Goal: Task Accomplishment & Management: Use online tool/utility

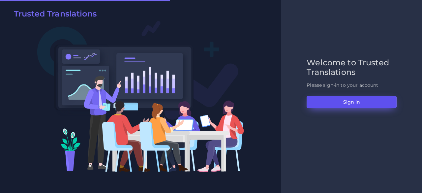
click at [322, 100] on button "Sign in" at bounding box center [351, 102] width 90 height 13
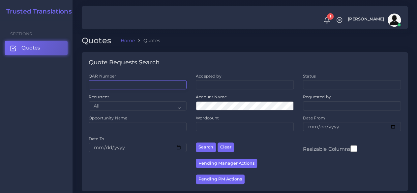
click at [135, 82] on input "QAR Number" at bounding box center [138, 84] width 98 height 9
paste input "QAR124553"
type input "QAR124553"
click at [196, 142] on button "Search" at bounding box center [206, 147] width 20 height 10
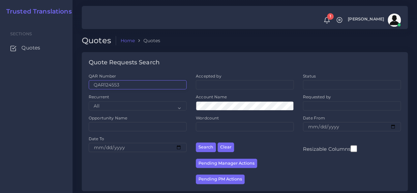
click at [143, 82] on input "QAR124553" at bounding box center [138, 84] width 98 height 9
type input "QAR124553-001"
click at [196, 142] on button "Search" at bounding box center [206, 147] width 20 height 10
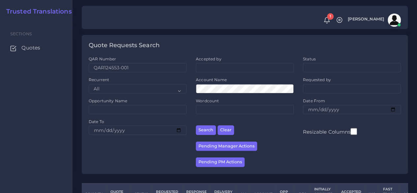
scroll to position [59, 0]
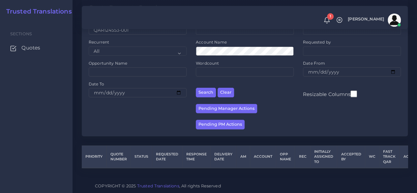
click at [23, 138] on div "Sections Quotes" at bounding box center [36, 106] width 72 height 172
click at [31, 46] on span "Quotes" at bounding box center [32, 47] width 19 height 7
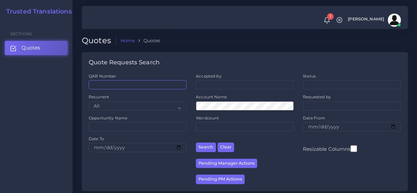
click at [150, 85] on input "QAR Number" at bounding box center [138, 84] width 98 height 9
paste input "QAR124553-001"
type input "QAR124553-001"
click at [196, 142] on button "Search" at bounding box center [206, 147] width 20 height 10
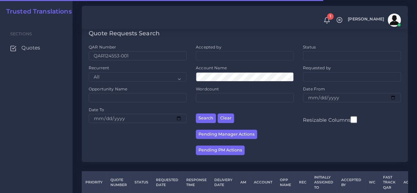
scroll to position [59, 0]
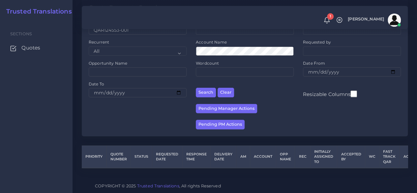
click at [62, 121] on div "Sections Quotes" at bounding box center [36, 106] width 72 height 172
click at [36, 44] on span "Quotes" at bounding box center [32, 47] width 19 height 7
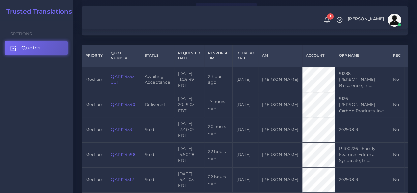
scroll to position [165, 0]
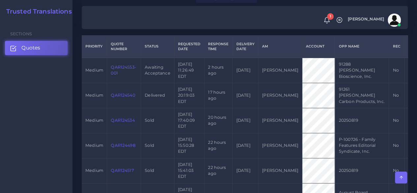
click at [126, 70] on link "QAR124553-001" at bounding box center [123, 70] width 25 height 11
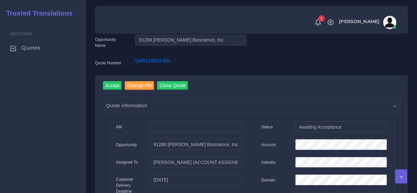
scroll to position [33, 0]
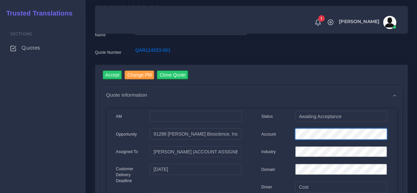
click at [266, 135] on div "Account" at bounding box center [323, 134] width 135 height 13
click at [106, 72] on input "Accept" at bounding box center [112, 75] width 19 height 9
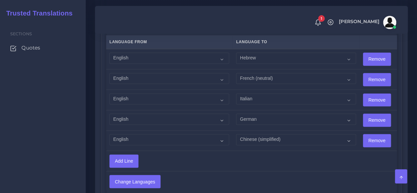
scroll to position [461, 0]
click at [147, 59] on select "Acoli Afar Afrikaans Akan Akateko Albanian American Sign Language (ASL) Amharic…" at bounding box center [169, 57] width 120 height 11
select select "14001"
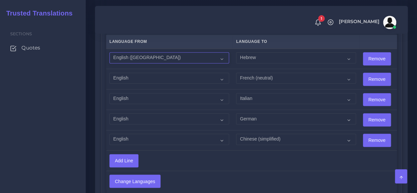
click at [109, 52] on select "Acoli Afar Afrikaans Akan Akateko Albanian American Sign Language (ASL) Amharic…" at bounding box center [169, 57] width 120 height 11
click at [128, 72] on td "Acoli Afar Afrikaans Akan Akateko Albanian American Sign Language (ASL) Amharic…" at bounding box center [169, 79] width 127 height 20
click at [129, 76] on select "Acoli Afar Afrikaans Akan Akateko Albanian American Sign Language (ASL) Amharic…" at bounding box center [169, 77] width 120 height 11
select select "14001"
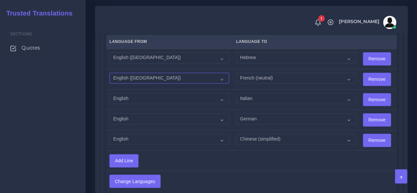
click at [109, 72] on select "Acoli Afar Afrikaans Akan Akateko Albanian American Sign Language (ASL) Amharic…" at bounding box center [169, 77] width 120 height 11
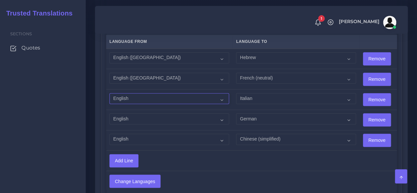
click at [142, 93] on select "Acoli Afar Afrikaans Akan Akateko Albanian American Sign Language (ASL) Amharic…" at bounding box center [169, 98] width 120 height 11
select select "14001"
click at [109, 93] on select "Acoli Afar Afrikaans Akan Akateko Albanian American Sign Language (ASL) Amharic…" at bounding box center [169, 98] width 120 height 11
click at [149, 118] on select "Acoli Afar Afrikaans Akan Akateko Albanian American Sign Language (ASL) Amharic…" at bounding box center [169, 118] width 120 height 11
select select "14001"
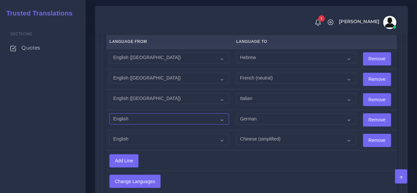
click at [109, 113] on select "Acoli Afar Afrikaans Akan Akateko Albanian American Sign Language (ASL) Amharic…" at bounding box center [169, 118] width 120 height 11
click at [155, 138] on select "Acoli Afar Afrikaans Akan Akateko Albanian American Sign Language (ASL) Amharic…" at bounding box center [169, 138] width 120 height 11
select select "14001"
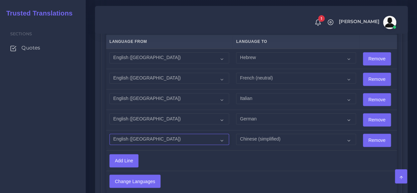
click at [109, 133] on select "Acoli Afar Afrikaans Akan Akateko Albanian American Sign Language (ASL) Amharic…" at bounding box center [169, 138] width 120 height 11
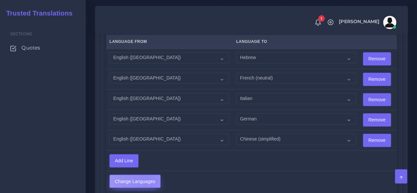
click at [145, 178] on input "Change Languages" at bounding box center [135, 181] width 50 height 13
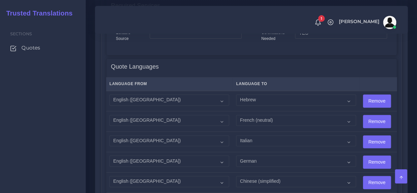
scroll to position [428, 0]
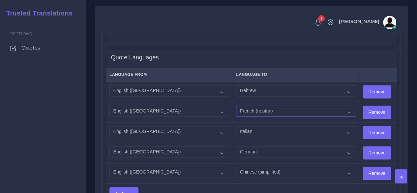
click at [256, 109] on select "Acoli Afar Afrikaans Akan Akateko Albanian American Sign Language (ASL) Amharic…" at bounding box center [296, 110] width 120 height 11
select select "19002"
click at [236, 105] on select "Acoli Afar Afrikaans Akan Akateko Albanian American Sign Language (ASL) Amharic…" at bounding box center [296, 110] width 120 height 11
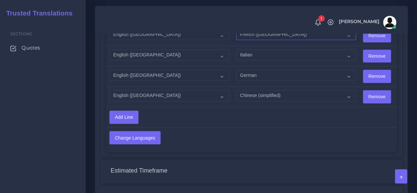
scroll to position [527, 0]
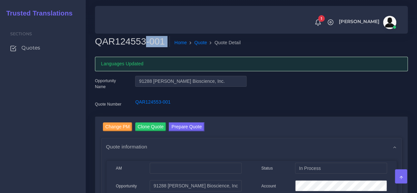
drag, startPoint x: 142, startPoint y: 42, endPoint x: 94, endPoint y: 40, distance: 48.1
click at [94, 40] on div "QAR124553-001 Home Quote Quote Detail" at bounding box center [211, 45] width 242 height 18
click at [126, 43] on h2 "QAR124553-001" at bounding box center [132, 41] width 75 height 11
drag, startPoint x: 142, startPoint y: 42, endPoint x: 98, endPoint y: 42, distance: 44.2
click at [98, 42] on h2 "QAR124553-001" at bounding box center [132, 41] width 75 height 11
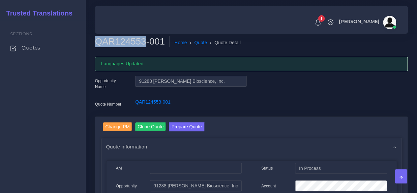
copy h2 "QAR124553"
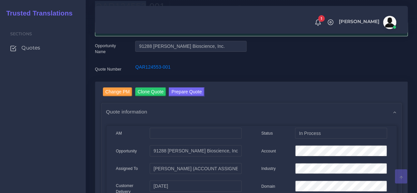
scroll to position [66, 0]
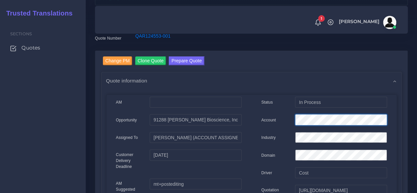
click at [276, 119] on div "Account" at bounding box center [323, 120] width 135 height 13
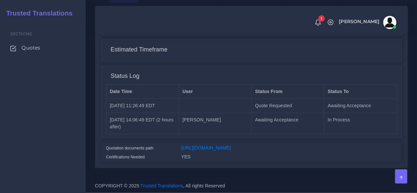
scroll to position [635, 0]
click at [231, 145] on link "[URL][DOMAIN_NAME]" at bounding box center [205, 147] width 49 height 5
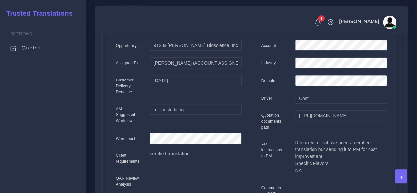
scroll to position [9, 0]
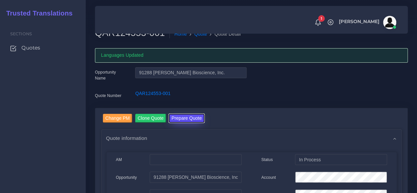
click at [186, 116] on button "Prepare Quote" at bounding box center [187, 118] width 36 height 9
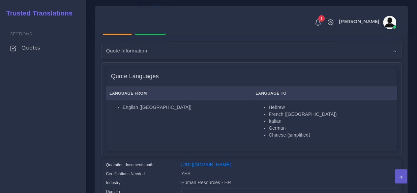
scroll to position [165, 0]
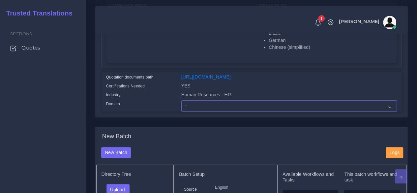
click at [199, 111] on select "- Advertising and Media Agriculture, Forestry and Fishing Architecture, Buildin…" at bounding box center [289, 105] width 216 height 11
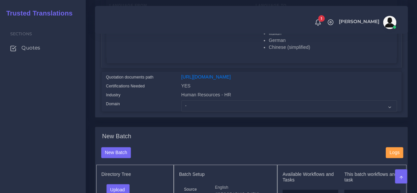
click at [158, 111] on div "Domain" at bounding box center [138, 105] width 75 height 11
click at [200, 111] on select "- Advertising and Media Agriculture, Forestry and Fishing Architecture, Buildin…" at bounding box center [289, 105] width 216 height 11
select select "Human Resources - HR"
click at [181, 111] on select "- Advertising and Media Agriculture, Forestry and Fishing Architecture, Buildin…" at bounding box center [289, 105] width 216 height 11
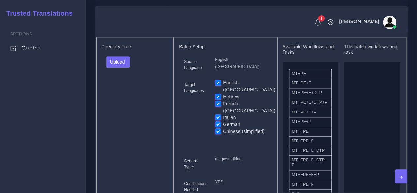
scroll to position [297, 0]
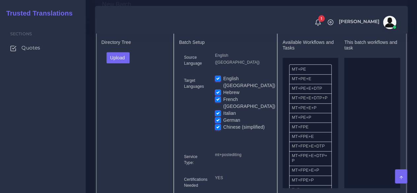
click at [223, 96] on label "Hebrew" at bounding box center [231, 92] width 16 height 7
click at [219, 95] on input "Hebrew" at bounding box center [218, 92] width 6 height 6
checkbox input "false"
click at [223, 105] on label "French ([GEOGRAPHIC_DATA])" at bounding box center [249, 103] width 52 height 14
click at [217, 102] on input "French ([GEOGRAPHIC_DATA])" at bounding box center [218, 99] width 6 height 6
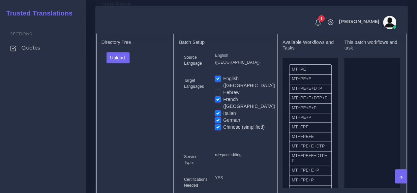
checkbox input "false"
click at [223, 110] on label "Italian" at bounding box center [229, 113] width 13 height 7
click at [217, 110] on input "Italian" at bounding box center [218, 113] width 6 height 6
checkbox input "false"
click at [223, 117] on label "German" at bounding box center [231, 120] width 17 height 7
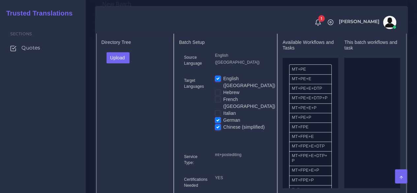
click at [216, 117] on input "German" at bounding box center [218, 120] width 6 height 6
checkbox input "false"
click at [223, 125] on label "Chinese (simplified)" at bounding box center [244, 127] width 42 height 7
click at [216, 125] on input "Chinese (simplified)" at bounding box center [218, 127] width 6 height 6
checkbox input "false"
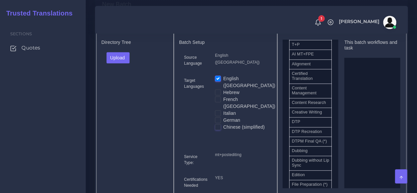
scroll to position [198, 0]
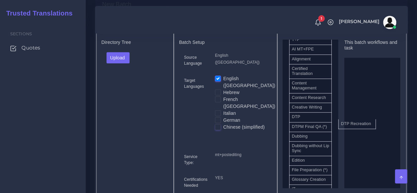
drag, startPoint x: 313, startPoint y: 145, endPoint x: 362, endPoint y: 135, distance: 50.1
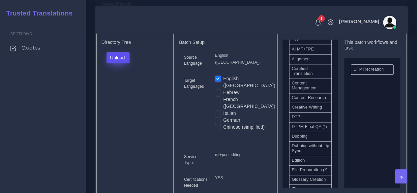
click at [120, 63] on button "Upload" at bounding box center [117, 57] width 23 height 11
click at [125, 87] on label "Files" at bounding box center [129, 82] width 45 height 8
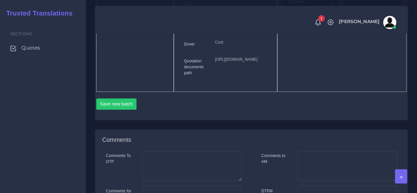
scroll to position [461, 0]
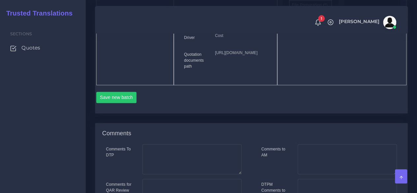
click at [27, 145] on div "Sections Quotes" at bounding box center [43, 106] width 86 height 172
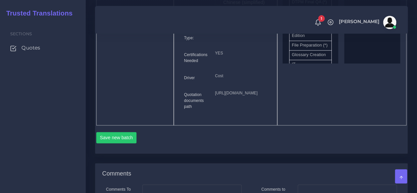
scroll to position [428, 0]
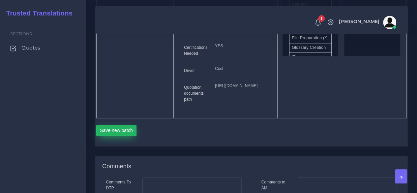
click at [123, 136] on button "Save new batch" at bounding box center [116, 130] width 41 height 11
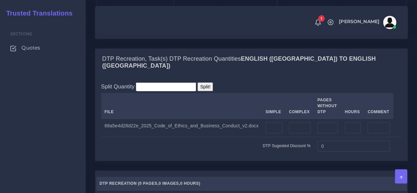
scroll to position [593, 0]
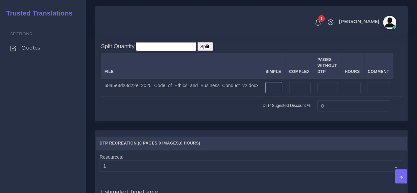
click at [269, 93] on input "number" at bounding box center [273, 87] width 16 height 11
type input "40"
click at [296, 93] on input "number" at bounding box center [299, 87] width 21 height 11
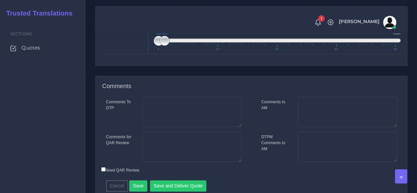
scroll to position [758, 0]
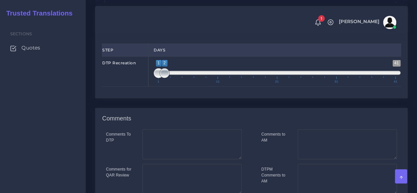
type input "7"
type input "1;1"
drag, startPoint x: 167, startPoint y: 99, endPoint x: 150, endPoint y: 99, distance: 17.8
click at [150, 87] on div "1 41 1 1 1 — 1 1 11 21 31 41 1;1" at bounding box center [276, 71] width 257 height 30
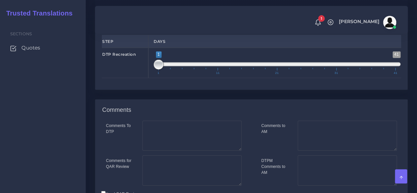
scroll to position [843, 0]
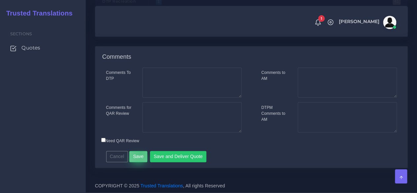
click at [139, 153] on button "Save" at bounding box center [138, 156] width 18 height 11
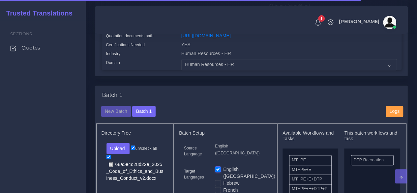
scroll to position [231, 0]
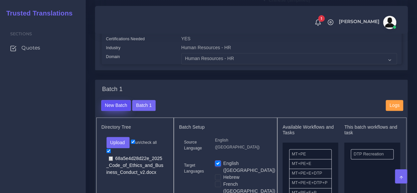
click at [114, 111] on button "New Batch" at bounding box center [116, 105] width 30 height 11
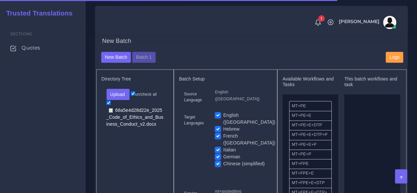
scroll to position [264, 0]
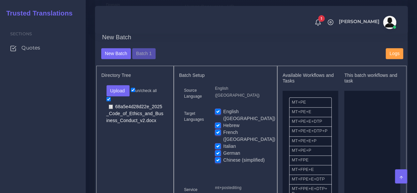
click at [223, 122] on label "English ([GEOGRAPHIC_DATA])" at bounding box center [249, 115] width 52 height 14
click at [218, 114] on input "English ([GEOGRAPHIC_DATA])" at bounding box center [218, 111] width 6 height 6
checkbox input "false"
drag, startPoint x: 312, startPoint y: 175, endPoint x: 372, endPoint y: 163, distance: 61.1
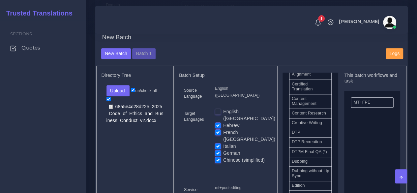
scroll to position [231, 0]
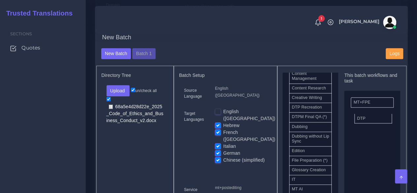
drag, startPoint x: 361, startPoint y: 129, endPoint x: 370, endPoint y: 130, distance: 8.3
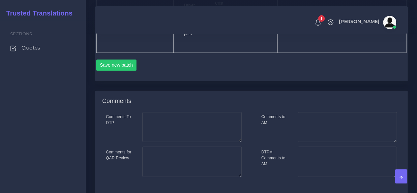
scroll to position [494, 0]
click at [113, 70] on button "Save new batch" at bounding box center [116, 64] width 41 height 11
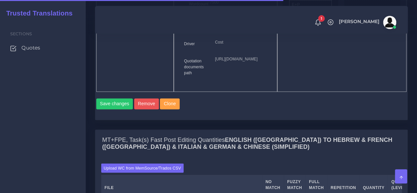
scroll to position [560, 0]
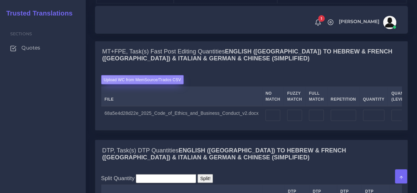
click at [161, 84] on label "Upload WC from MemSource/Trados CSV" at bounding box center [142, 79] width 83 height 9
click at [0, 0] on input "Upload WC from MemSource/Trados CSV" at bounding box center [0, 0] width 0 height 0
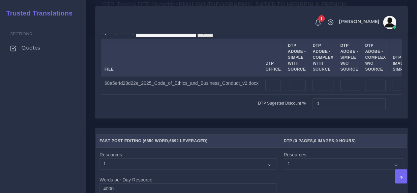
scroll to position [725, 0]
click at [291, 90] on input "number" at bounding box center [297, 84] width 18 height 11
type input "40"
click at [312, 90] on input "number" at bounding box center [322, 84] width 21 height 11
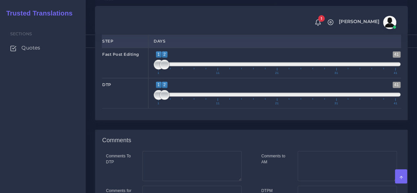
scroll to position [923, 0]
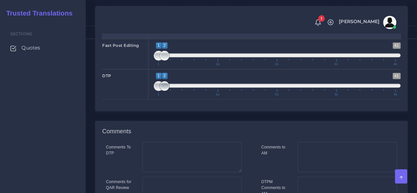
type input "7"
drag, startPoint x: 166, startPoint y: 133, endPoint x: 169, endPoint y: 133, distance: 3.6
click at [169, 91] on span at bounding box center [170, 86] width 10 height 10
type input "3;3"
drag, startPoint x: 156, startPoint y: 132, endPoint x: 170, endPoint y: 131, distance: 14.3
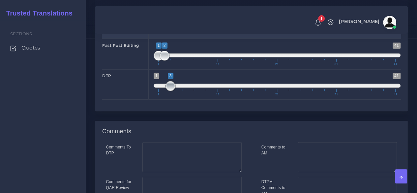
click at [170, 91] on span at bounding box center [170, 86] width 10 height 10
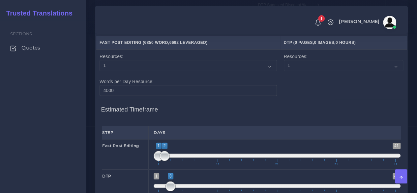
scroll to position [812, 0]
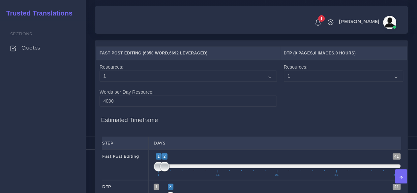
click at [293, 25] on tr "DTP Sugested Discount % 0" at bounding box center [308, 16] width 415 height 18
type input "10"
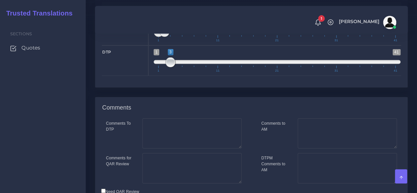
scroll to position [1043, 0]
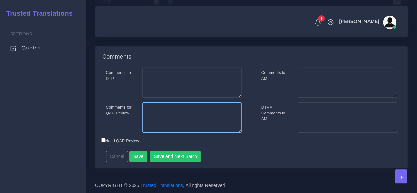
click at [202, 128] on textarea "Comments for QAR Review" at bounding box center [191, 117] width 99 height 30
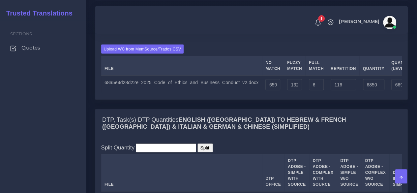
scroll to position [581, 0]
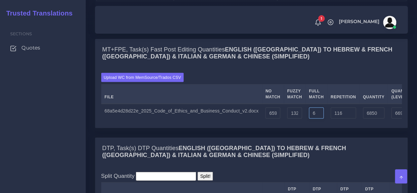
drag, startPoint x: 308, startPoint y: 146, endPoint x: 299, endPoint y: 147, distance: 9.2
click at [305, 122] on td "6" at bounding box center [316, 112] width 22 height 18
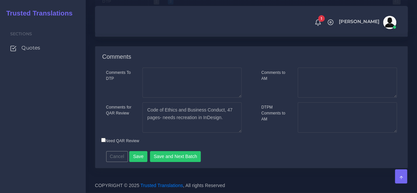
scroll to position [1043, 0]
click at [228, 116] on textarea "Code of Ethics and Business Conduct, 47 pages- needs recreation in InDesign." at bounding box center [191, 117] width 99 height 30
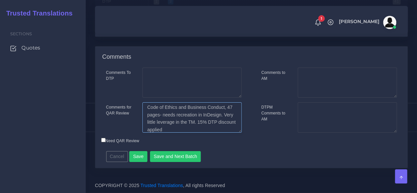
type textarea "Code of Ethics and Business Conduct, 47 pages- needs recreation in InDesign. Ve…"
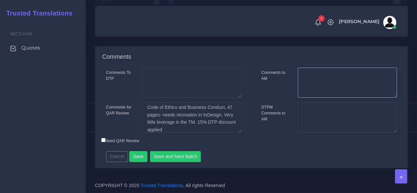
click at [336, 90] on textarea "Comments to AM" at bounding box center [347, 83] width 99 height 30
type textarea "Please ask if they have the source file (InDesign) to save some cost."
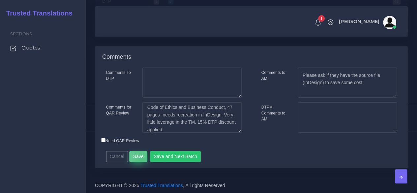
click at [140, 160] on button "Save" at bounding box center [138, 156] width 18 height 11
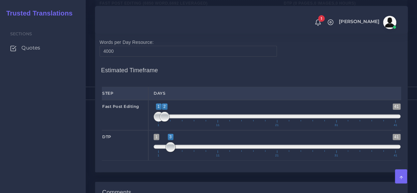
scroll to position [812, 0]
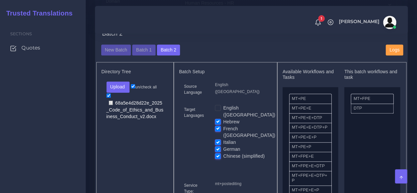
scroll to position [297, 0]
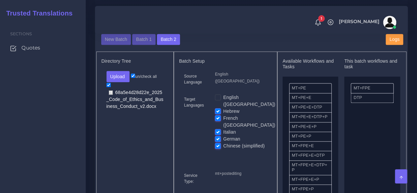
click at [223, 115] on label "Hebrew" at bounding box center [231, 111] width 16 height 7
click at [220, 114] on input "Hebrew" at bounding box center [218, 111] width 6 height 6
checkbox input "false"
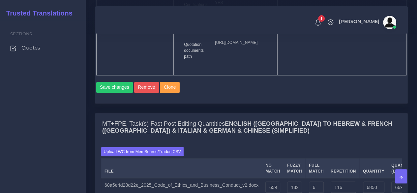
scroll to position [527, 0]
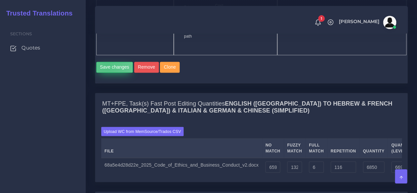
click at [107, 73] on button "Save changes" at bounding box center [114, 67] width 37 height 11
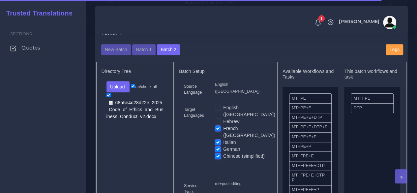
scroll to position [297, 0]
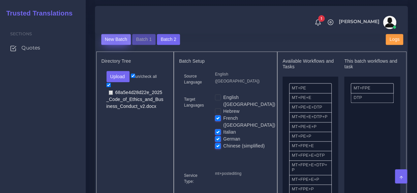
click at [115, 45] on button "New Batch" at bounding box center [116, 39] width 30 height 11
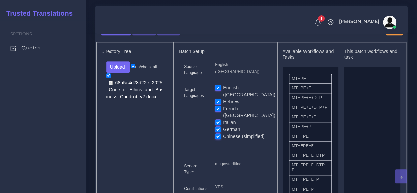
scroll to position [297, 0]
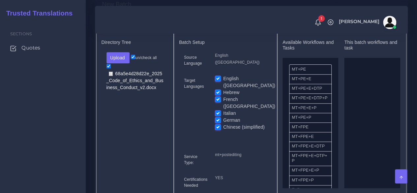
click at [223, 89] on label "English ([GEOGRAPHIC_DATA])" at bounding box center [249, 82] width 52 height 14
click at [218, 81] on input "English ([GEOGRAPHIC_DATA])" at bounding box center [218, 78] width 6 height 6
checkbox input "false"
click at [223, 103] on label "French ([GEOGRAPHIC_DATA])" at bounding box center [249, 103] width 52 height 14
click at [217, 102] on input "French ([GEOGRAPHIC_DATA])" at bounding box center [218, 99] width 6 height 6
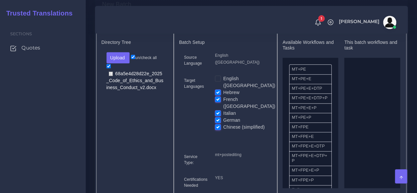
checkbox input "false"
click at [223, 110] on label "Italian" at bounding box center [229, 113] width 13 height 7
click at [216, 110] on input "Italian" at bounding box center [218, 113] width 6 height 6
checkbox input "false"
click at [223, 117] on label "German" at bounding box center [231, 120] width 17 height 7
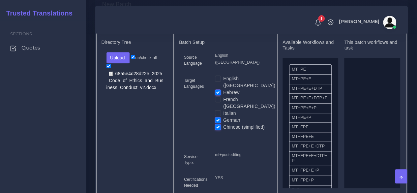
click at [218, 117] on input "German" at bounding box center [218, 120] width 6 height 6
checkbox input "false"
click at [223, 126] on label "Chinese (simplified)" at bounding box center [244, 127] width 42 height 7
click at [217, 126] on input "Chinese (simplified)" at bounding box center [218, 127] width 6 height 6
checkbox input "false"
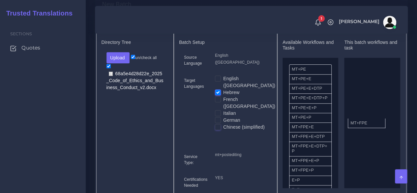
drag, startPoint x: 318, startPoint y: 143, endPoint x: 370, endPoint y: 134, distance: 53.1
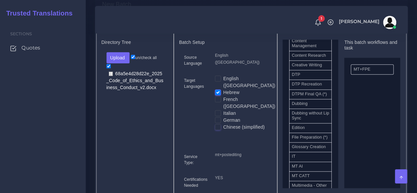
scroll to position [231, 0]
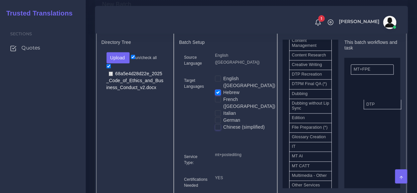
drag, startPoint x: 307, startPoint y: 91, endPoint x: 256, endPoint y: 127, distance: 62.7
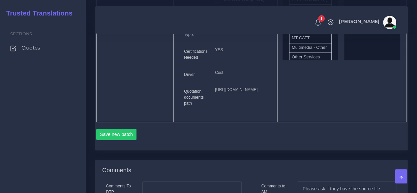
scroll to position [428, 0]
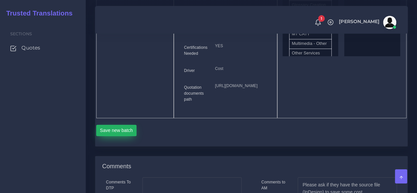
click at [127, 136] on button "Save new batch" at bounding box center [116, 130] width 41 height 11
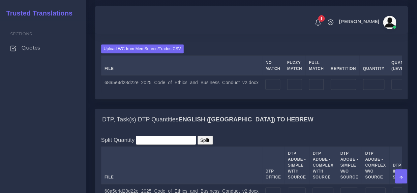
scroll to position [593, 0]
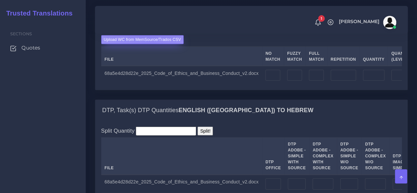
click at [149, 44] on label "Upload WC from MemSource/Trados CSV" at bounding box center [142, 39] width 83 height 9
click at [0, 0] on input "Upload WC from MemSource/Trados CSV" at bounding box center [0, 0] width 0 height 0
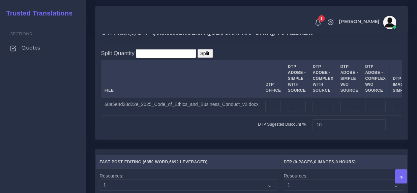
scroll to position [725, 0]
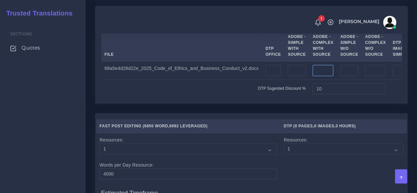
click at [312, 76] on input "number" at bounding box center [322, 70] width 21 height 11
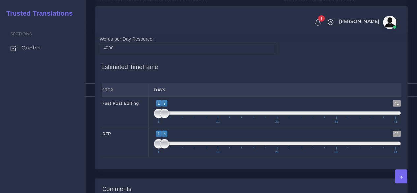
scroll to position [857, 0]
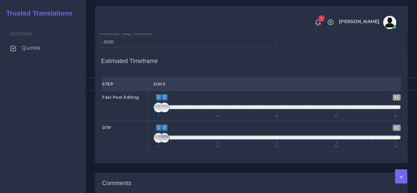
type input "47"
drag, startPoint x: 165, startPoint y: 182, endPoint x: 172, endPoint y: 182, distance: 7.3
click at [172, 143] on span at bounding box center [170, 138] width 10 height 10
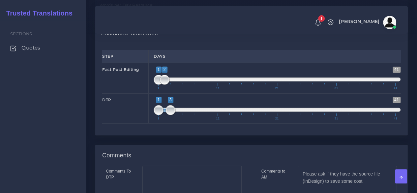
scroll to position [923, 0]
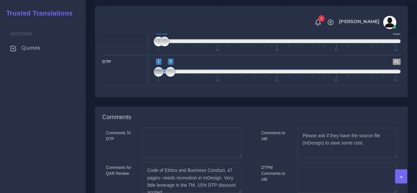
type input "3;3"
drag, startPoint x: 158, startPoint y: 120, endPoint x: 169, endPoint y: 120, distance: 10.9
click at [169, 77] on span at bounding box center [170, 72] width 10 height 10
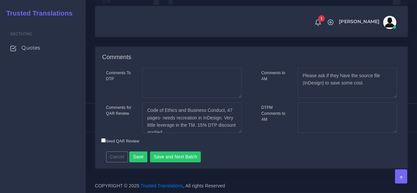
scroll to position [1021, 0]
click at [197, 132] on textarea "Code of Ethics and Business Conduct, 47 pages- needs recreation in InDesign. Ve…" at bounding box center [191, 117] width 99 height 30
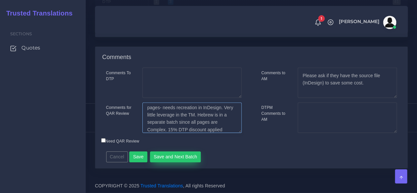
type textarea "Code of Ethics and Business Conduct, 47 pages- needs recreation in InDesign. Ve…"
click at [190, 162] on button "Save and Next Batch" at bounding box center [175, 156] width 51 height 11
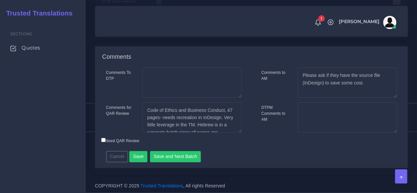
scroll to position [843, 0]
click at [185, 158] on button "Save and Next Batch" at bounding box center [175, 156] width 51 height 11
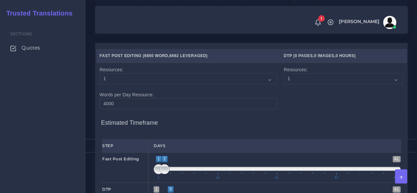
scroll to position [758, 0]
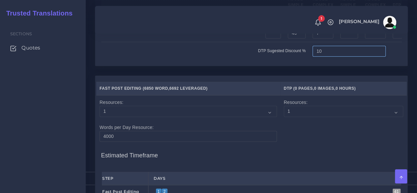
click at [335, 57] on input "10" at bounding box center [348, 51] width 73 height 11
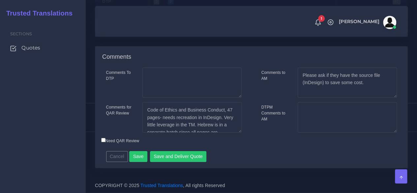
scroll to position [1024, 0]
type input "15"
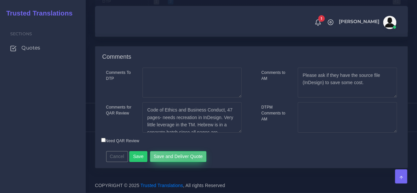
click at [185, 158] on button "Save and Deliver Quote" at bounding box center [178, 156] width 57 height 11
